Goal: Find specific page/section: Locate item on page

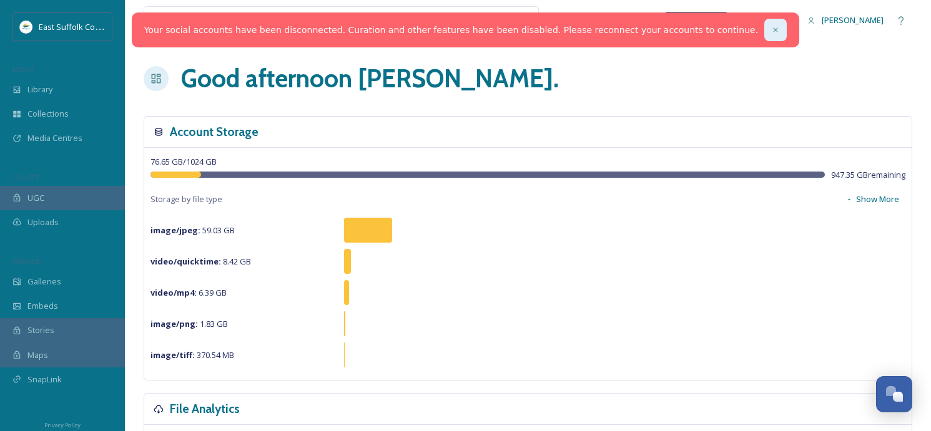
click at [771, 29] on icon at bounding box center [775, 30] width 9 height 9
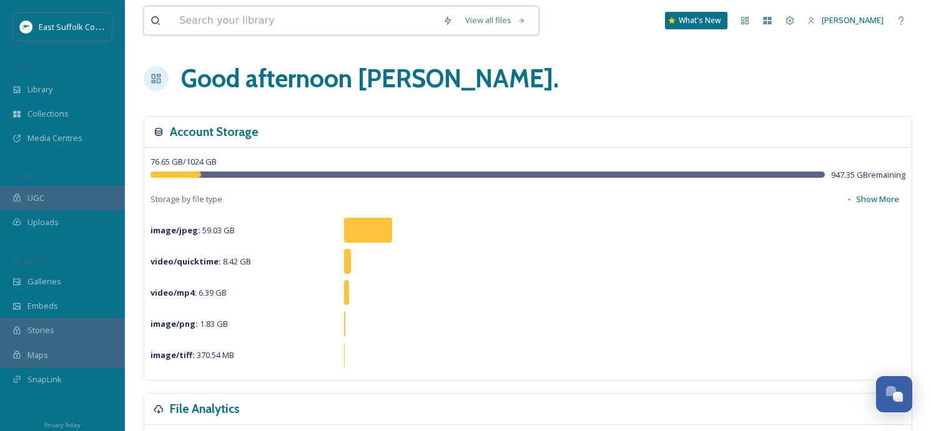
click at [350, 21] on input at bounding box center [304, 20] width 263 height 27
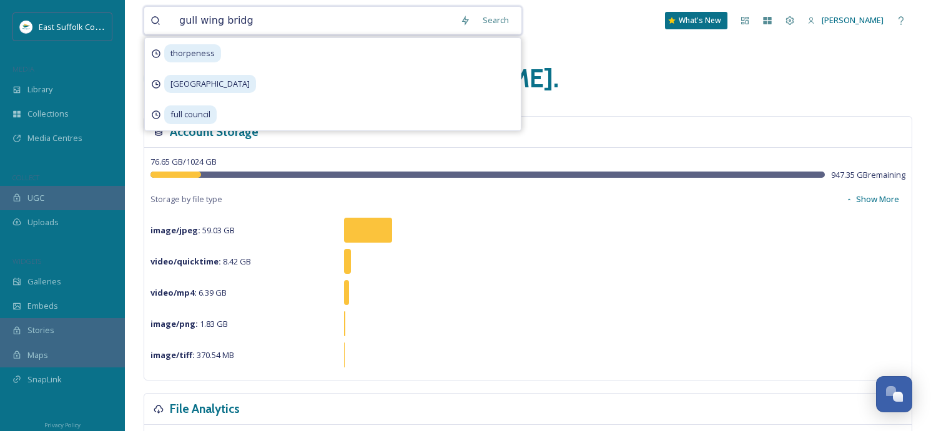
type input "gull wing bridge"
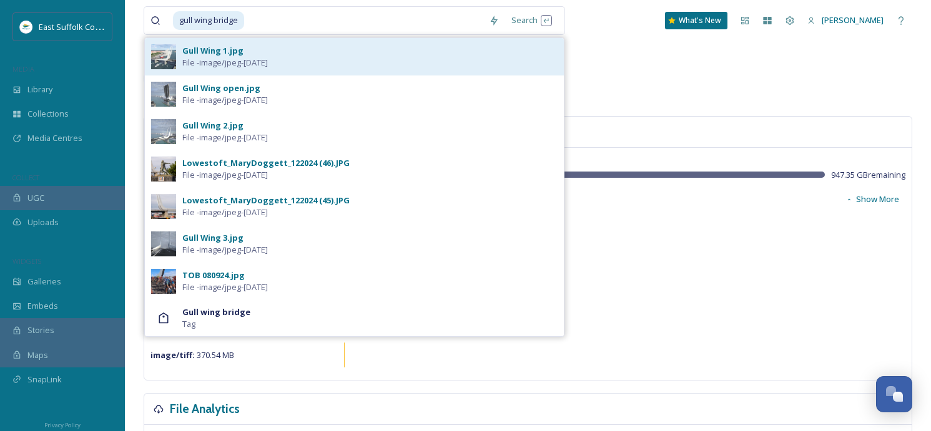
click at [280, 47] on div "Gull Wing 1.jpg File - image/jpeg - [DATE]" at bounding box center [369, 57] width 375 height 24
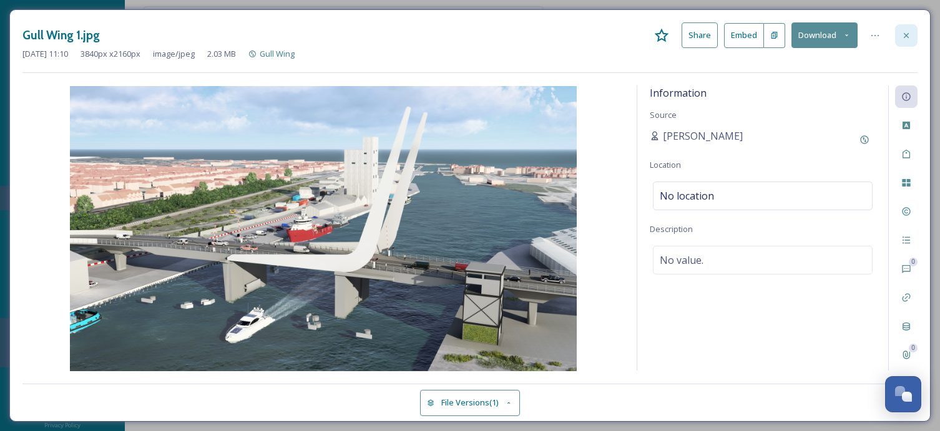
click at [913, 37] on div at bounding box center [906, 35] width 22 height 22
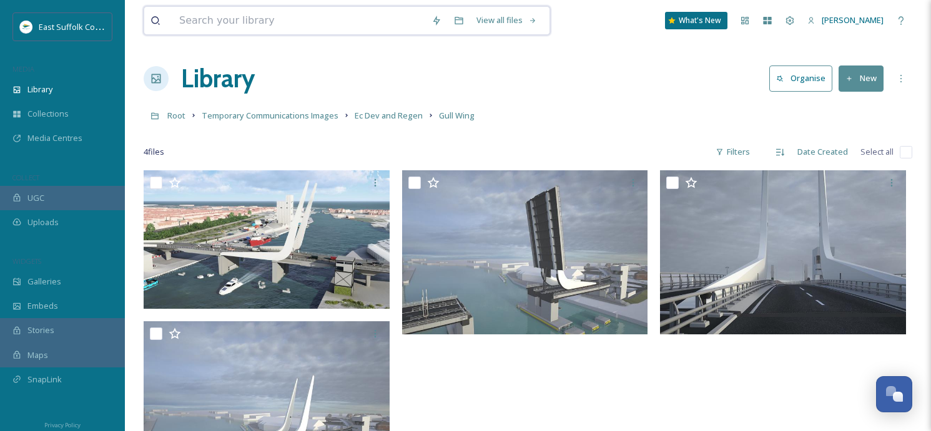
click at [348, 25] on input at bounding box center [299, 20] width 252 height 27
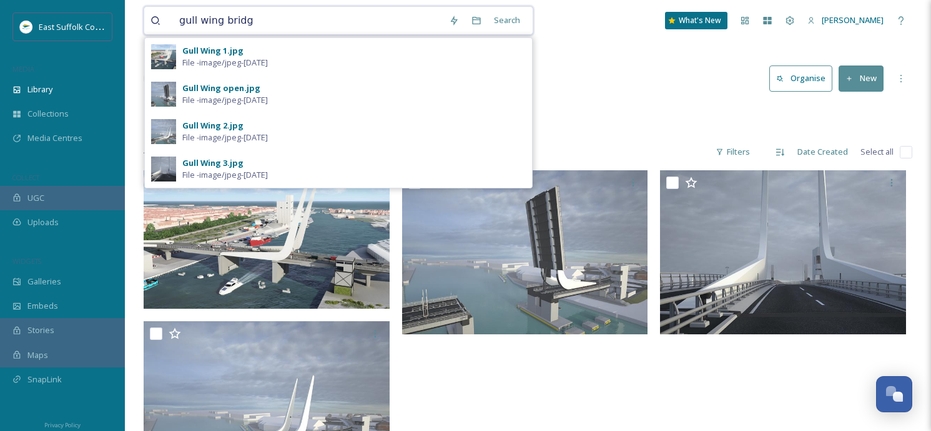
type input "gull wing bridge"
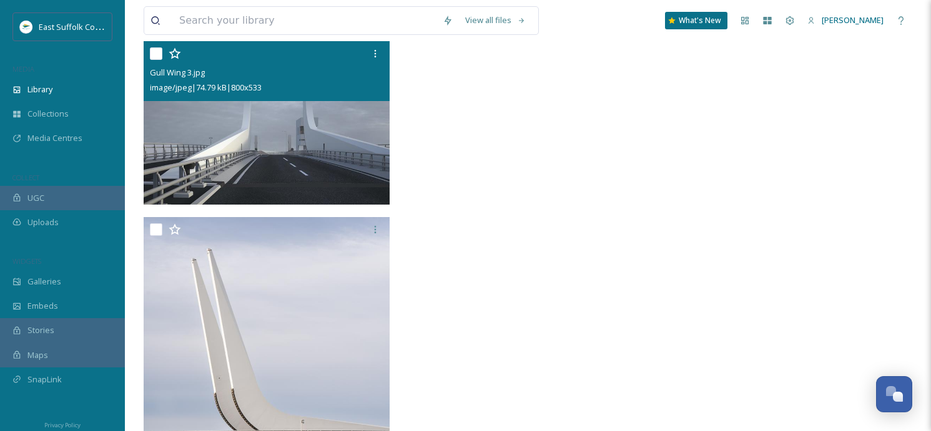
scroll to position [629, 0]
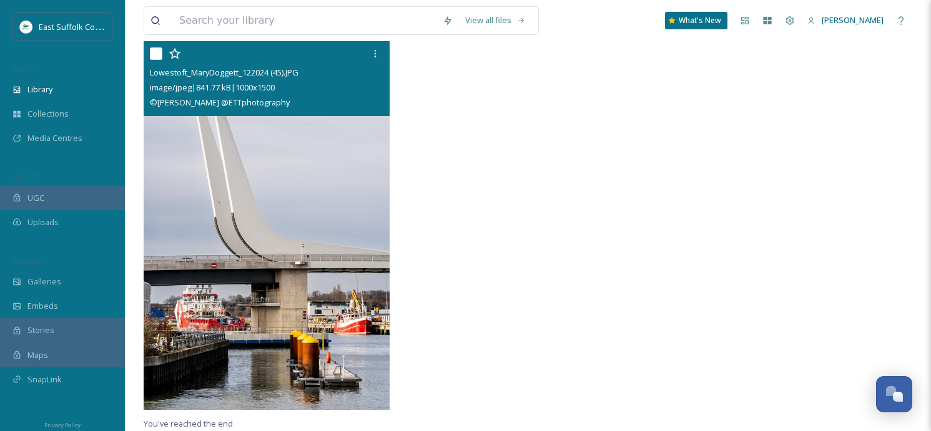
click at [240, 220] on img at bounding box center [267, 225] width 246 height 369
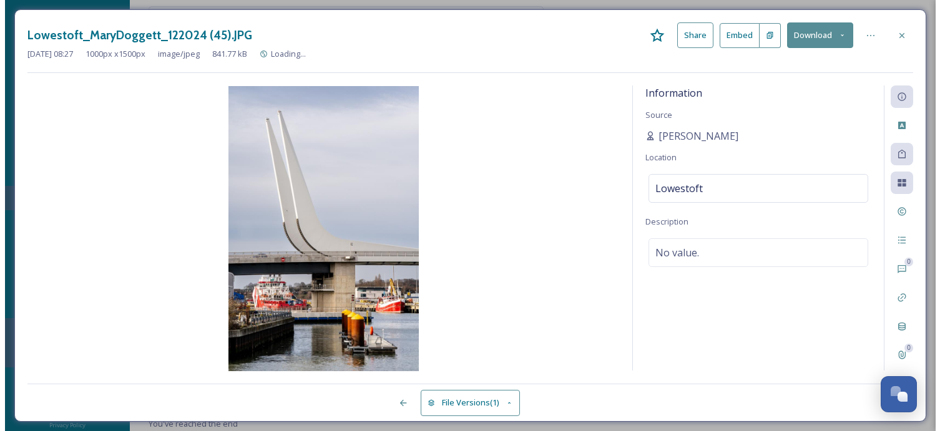
scroll to position [247, 0]
